Goal: Navigation & Orientation: Find specific page/section

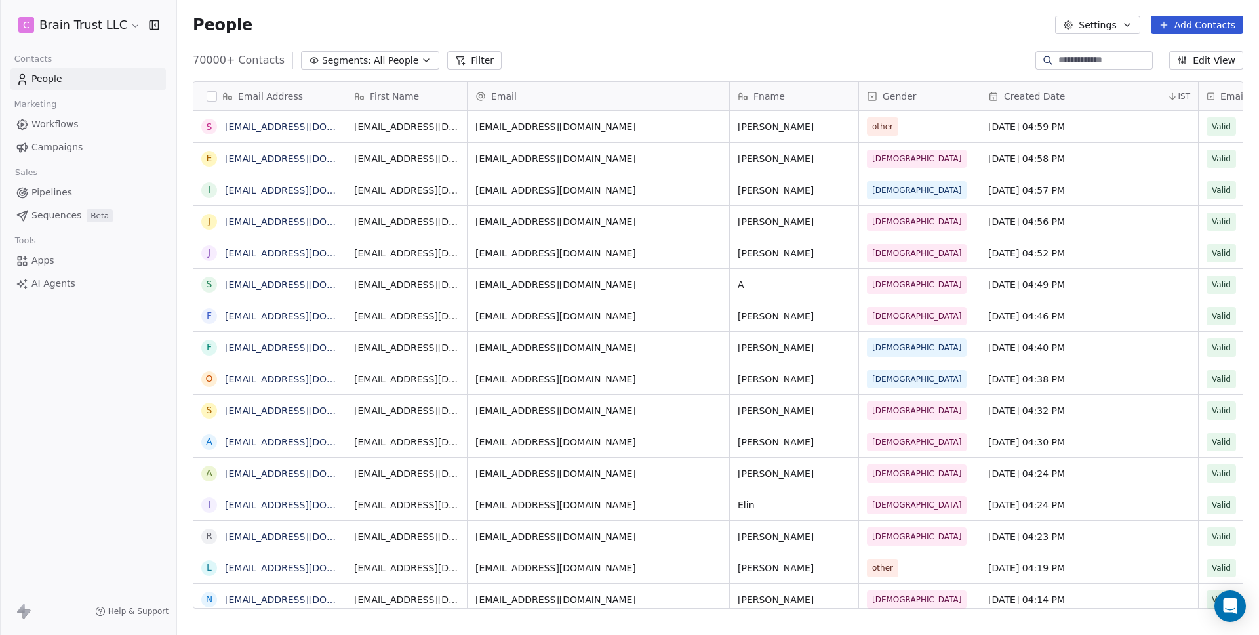
scroll to position [549, 1072]
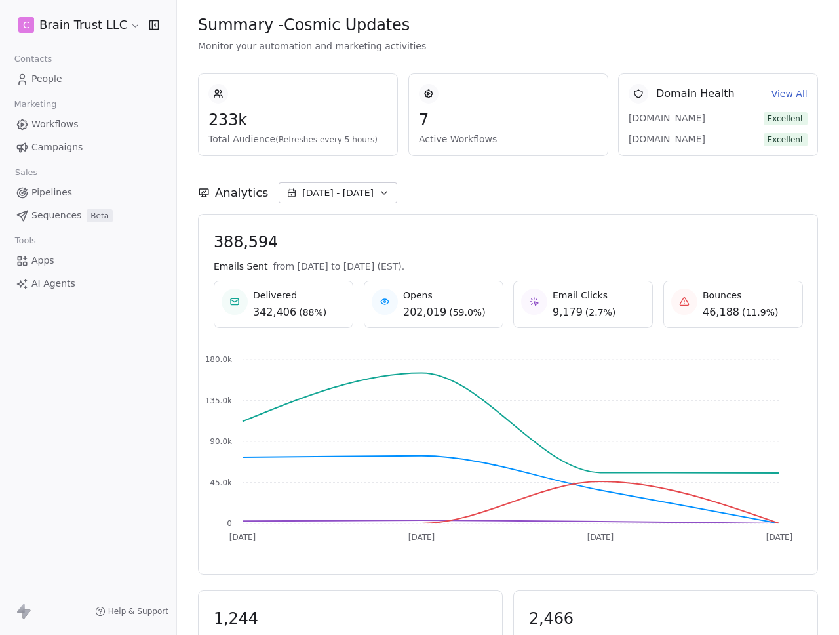
click at [469, 52] on div "233k Total Audience (Refreshes every 5 hours) 7 Active Workflows Domain Health …" at bounding box center [508, 104] width 620 height 104
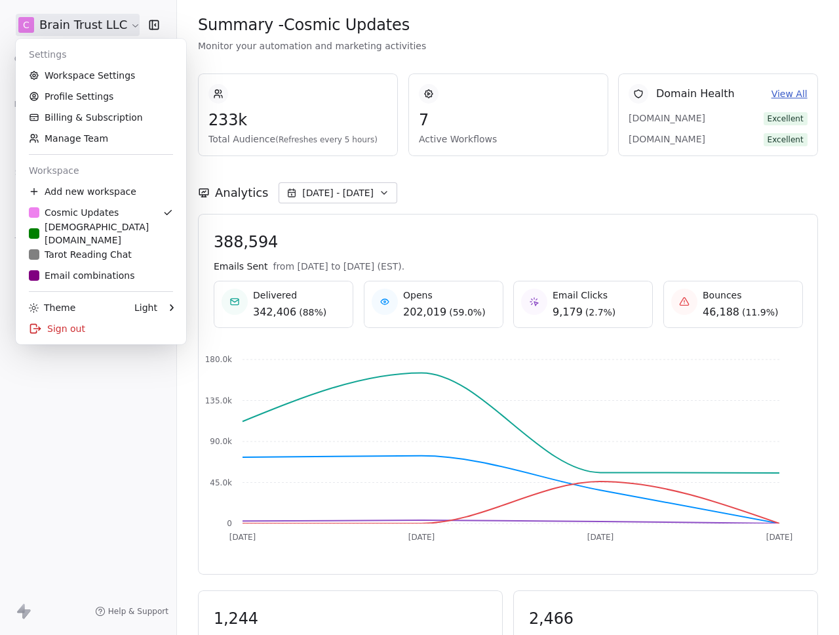
click at [106, 28] on html "C Brain Trust LLC Contacts People Marketing Workflows Campaigns Sales Pipelines…" at bounding box center [419, 317] width 839 height 635
click at [431, 53] on html "C Brain Trust LLC Contacts People Marketing Workflows Campaigns Sales Pipelines…" at bounding box center [419, 317] width 839 height 635
